Goal: Find specific page/section: Find specific page/section

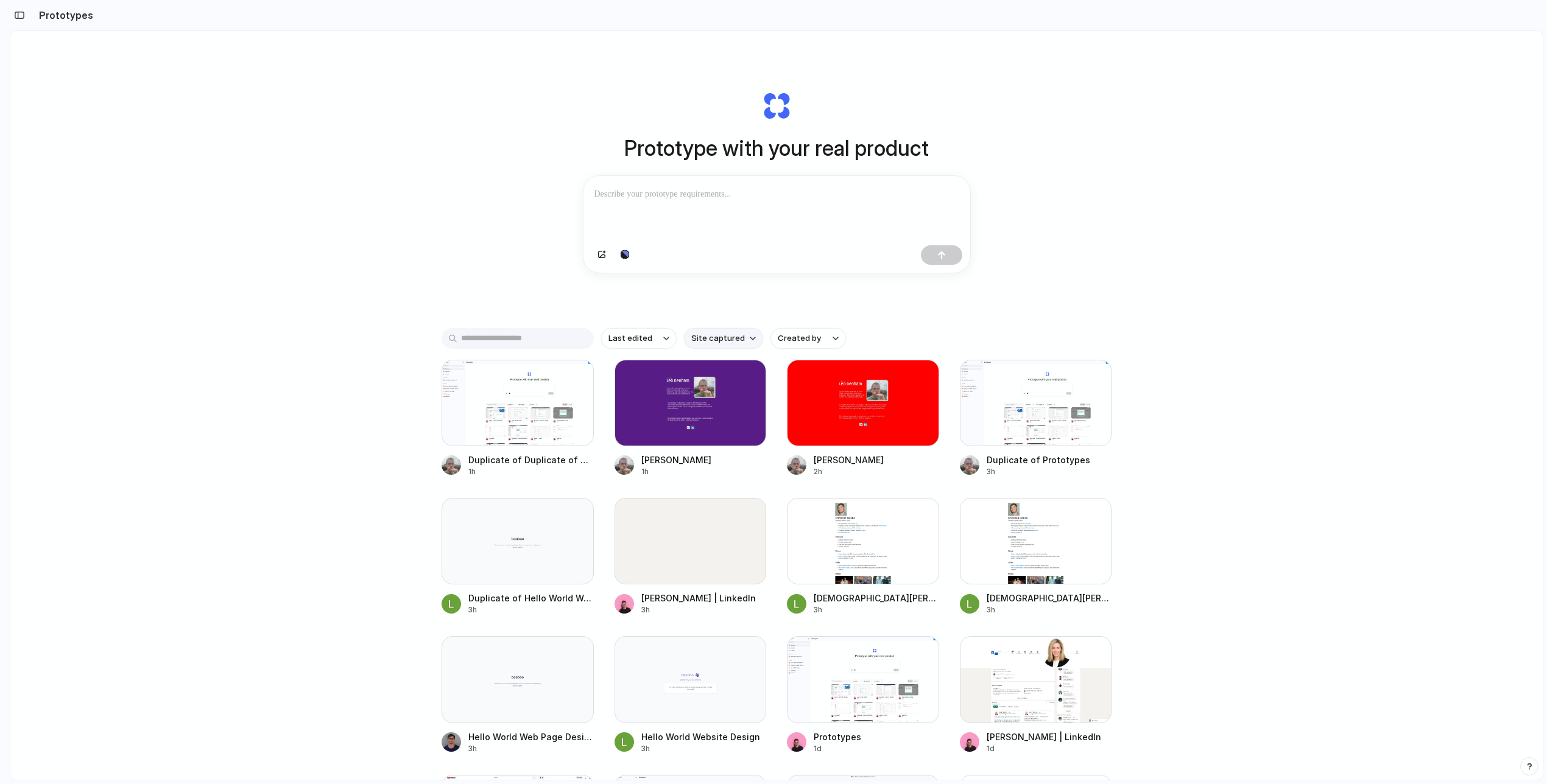
click at [715, 336] on span "Site captured" at bounding box center [718, 339] width 54 height 12
type input "*****"
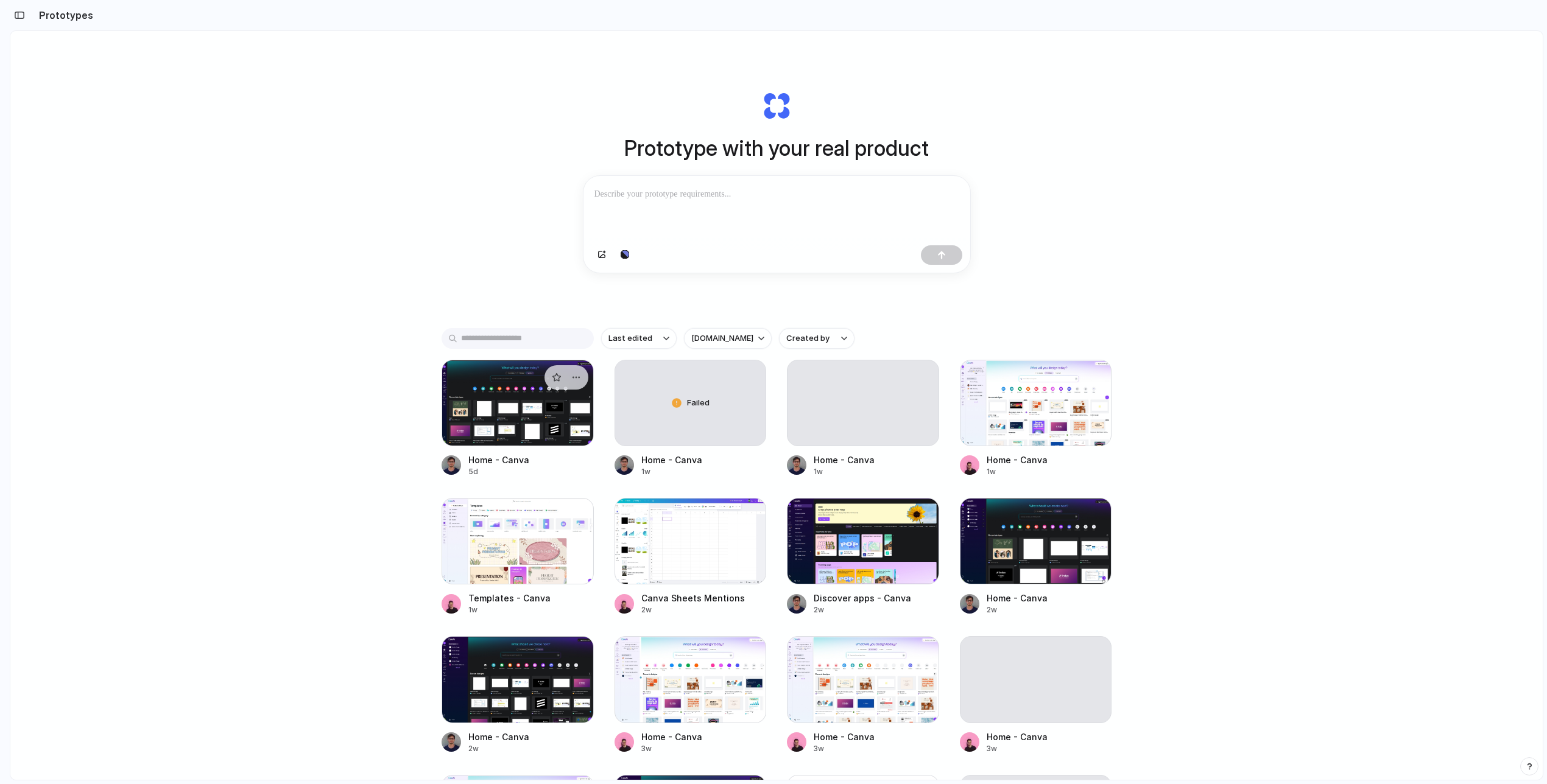
click at [544, 415] on div at bounding box center [517, 403] width 152 height 87
